Goal: Transaction & Acquisition: Purchase product/service

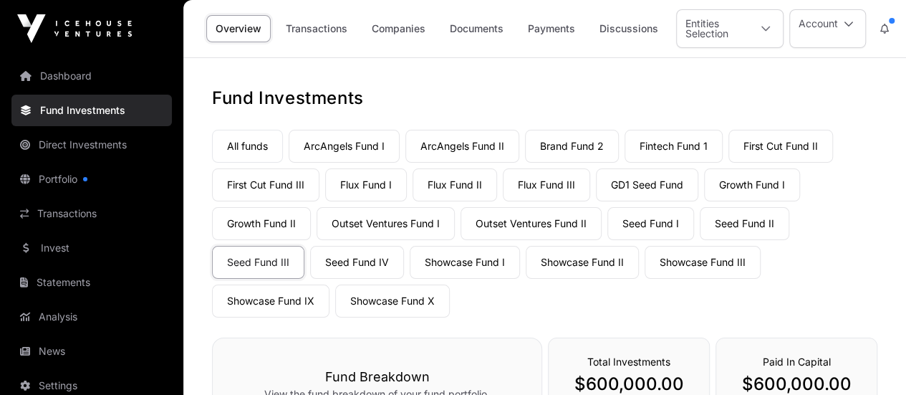
click at [60, 246] on link "Invest" at bounding box center [91, 248] width 160 height 32
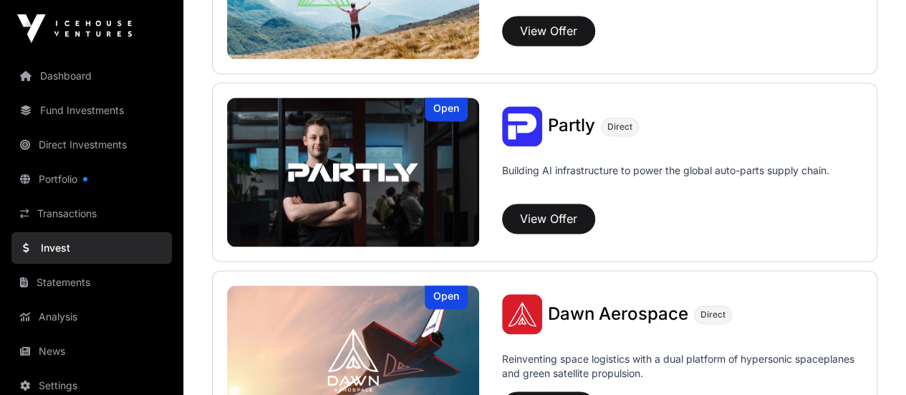
scroll to position [1398, 0]
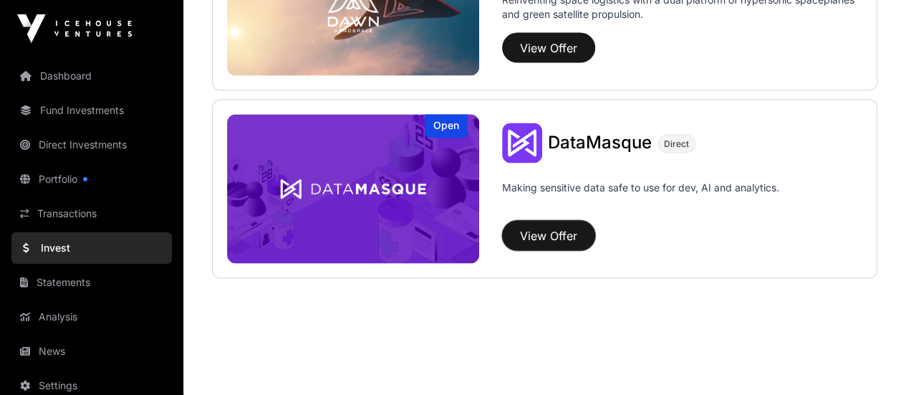
click at [553, 237] on button "View Offer" at bounding box center [548, 236] width 93 height 30
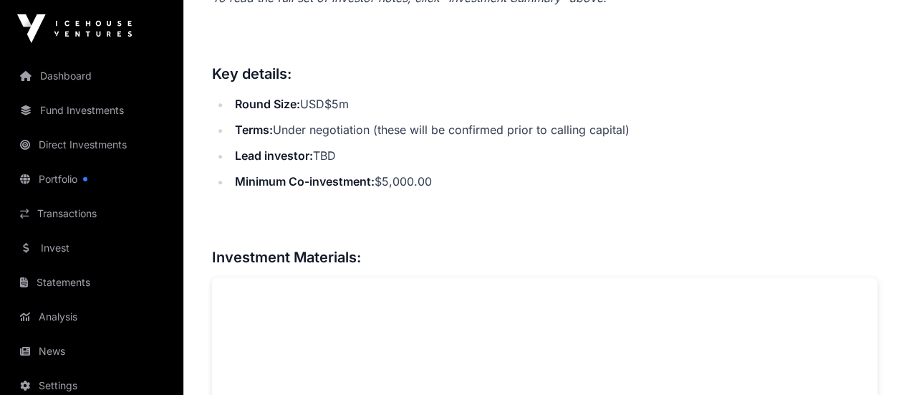
scroll to position [788, 0]
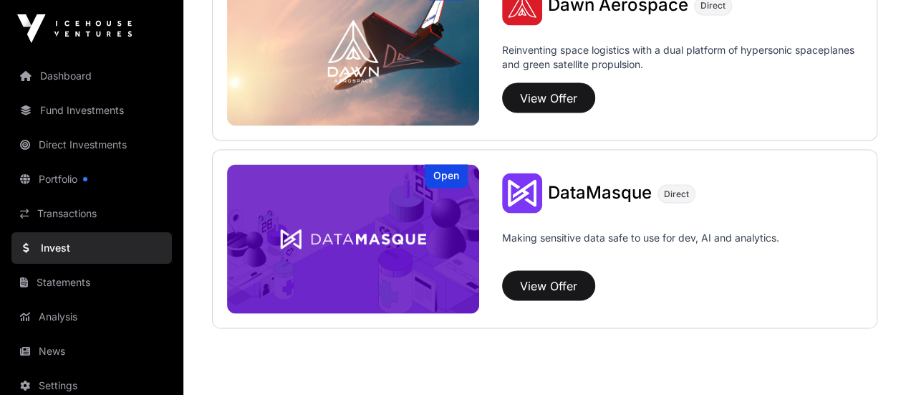
scroll to position [1361, 0]
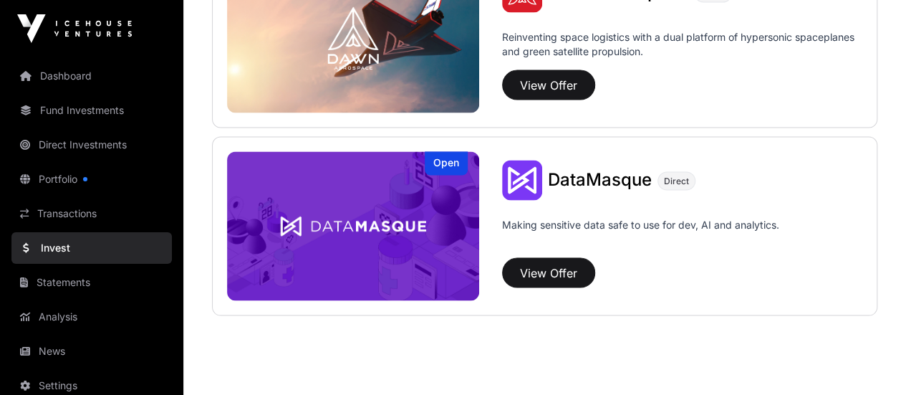
click at [64, 181] on link "Portfolio" at bounding box center [91, 179] width 160 height 32
